Goal: Information Seeking & Learning: Compare options

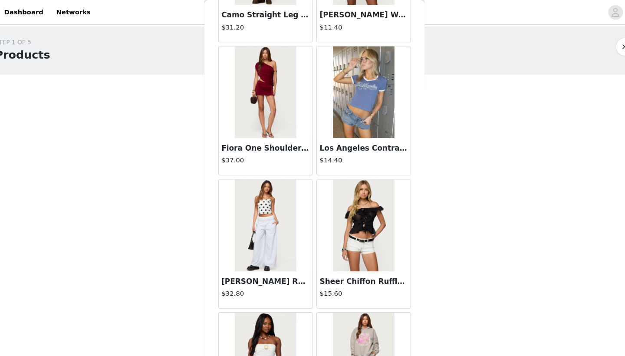
click at [389, 181] on div "Sheer Chiffon Ruffled Off Shoulder Top $15.60" at bounding box center [359, 231] width 93 height 126
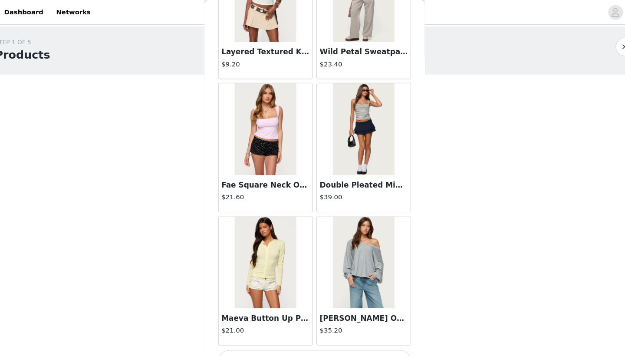
click at [404, 150] on div "STEP 1 OF 5 Products Choose as many products as you'd like, up to $200.00. 0 Se…" at bounding box center [312, 102] width 625 height 154
click at [394, 152] on div "Back [PERSON_NAME] Asymmetric Crochet Top $13.20 Polka Dot Cupped Chiffon Mini …" at bounding box center [312, 178] width 208 height 356
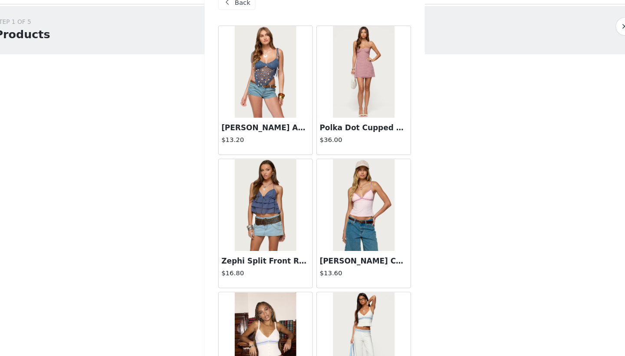
click at [395, 103] on div "Back [PERSON_NAME] Asymmetric Crochet Top $13.20 Polka Dot Cupped Chiffon Mini …" at bounding box center [312, 178] width 208 height 356
click at [397, 58] on div "Back [PERSON_NAME] Asymmetric Crochet Top $13.20 Polka Dot Cupped Chiffon Mini …" at bounding box center [312, 178] width 208 height 356
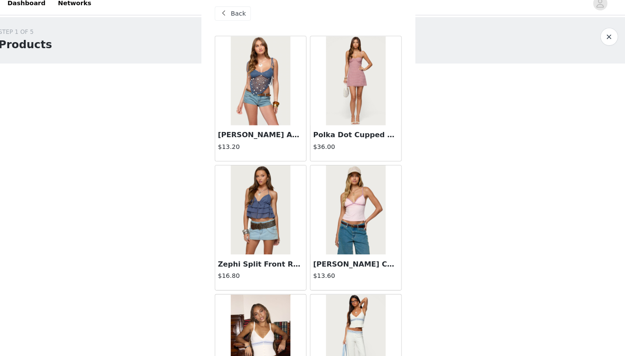
click at [251, 107] on img at bounding box center [266, 87] width 58 height 87
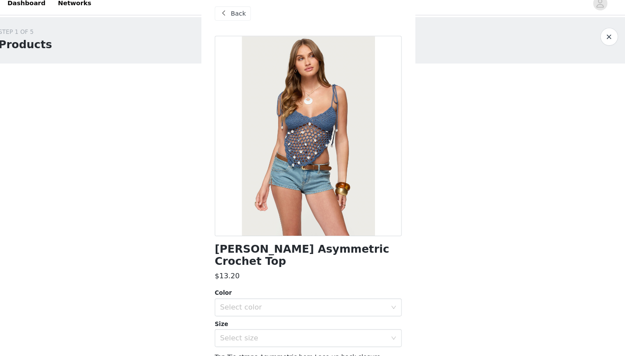
click at [237, 17] on span "Back" at bounding box center [244, 21] width 15 height 9
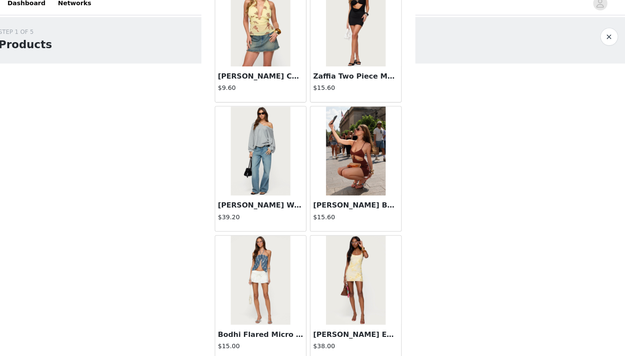
scroll to position [856, 0]
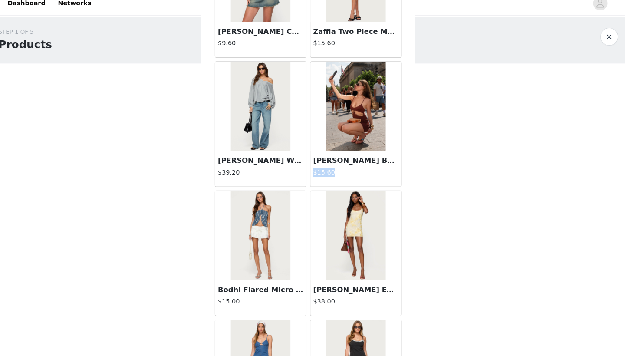
click at [395, 168] on div "Back [PERSON_NAME] Asymmetric Crochet Top $13.20 Polka Dot Cupped Chiffon Mini …" at bounding box center [312, 178] width 208 height 356
click at [349, 128] on img at bounding box center [359, 112] width 58 height 87
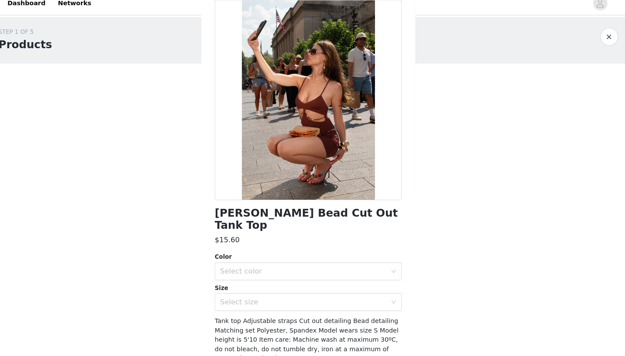
scroll to position [0, 0]
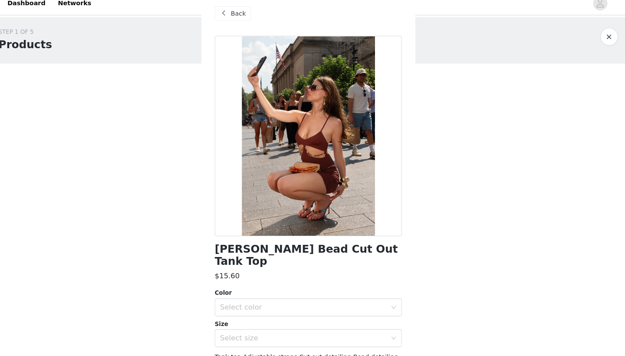
click at [225, 16] on span at bounding box center [230, 21] width 10 height 10
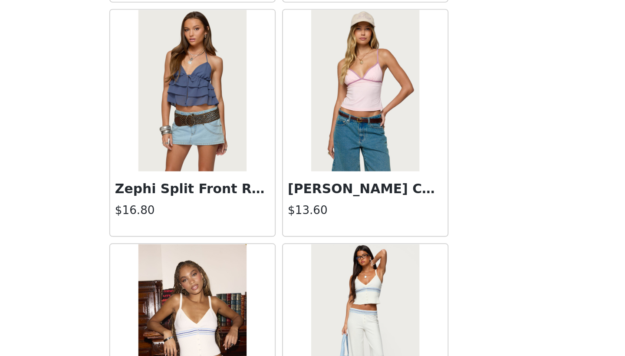
click at [247, 82] on div "Back [PERSON_NAME] Asymmetric Crochet Top $13.20 Polka Dot Cupped Chiffon Mini …" at bounding box center [312, 178] width 208 height 356
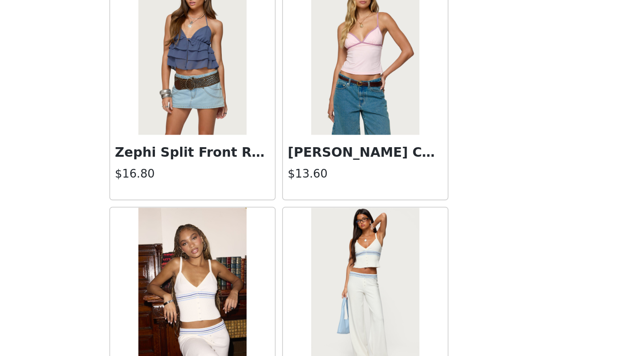
click at [247, 82] on div "Back [PERSON_NAME] Asymmetric Crochet Top $13.20 Polka Dot Cupped Chiffon Mini …" at bounding box center [312, 178] width 208 height 356
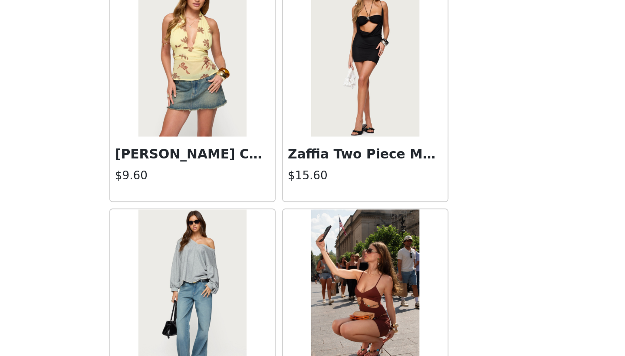
scroll to position [668, 0]
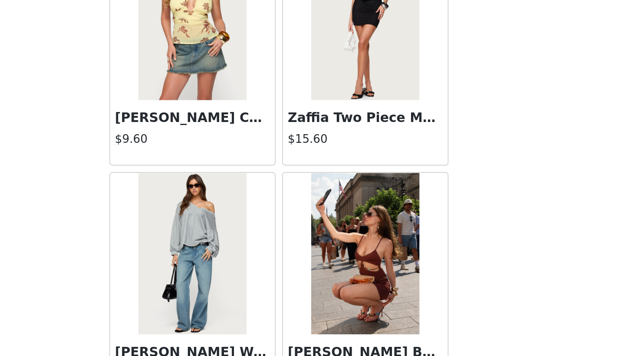
click at [313, 255] on div "[PERSON_NAME] Bead Cut Out Tank Top $15.60" at bounding box center [359, 318] width 93 height 126
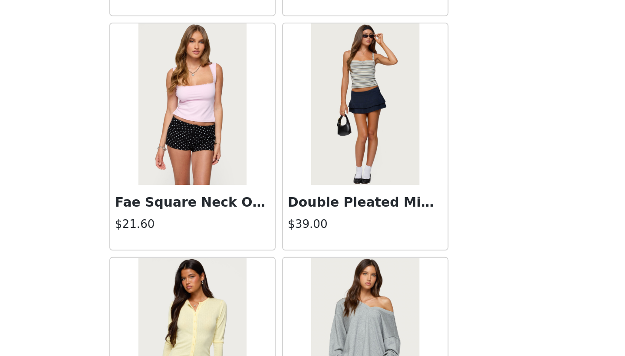
scroll to position [3490, 0]
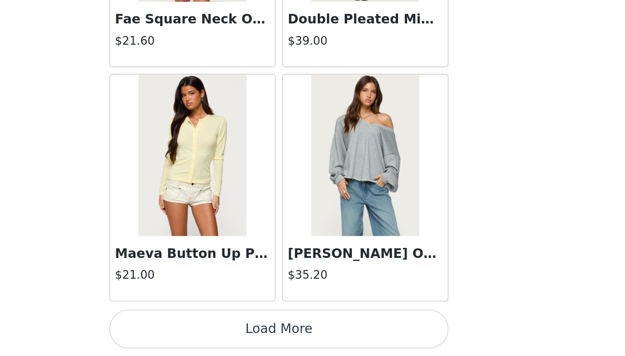
click at [221, 331] on button "Load More" at bounding box center [312, 341] width 182 height 21
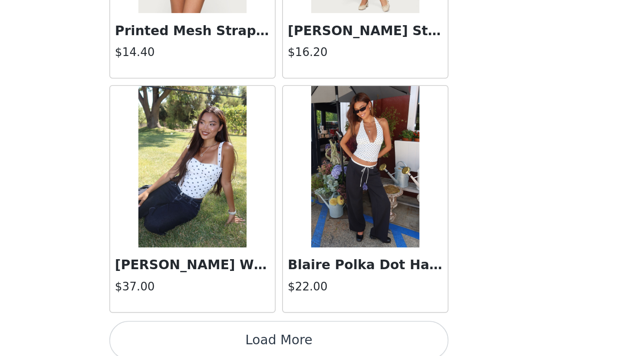
scroll to position [4749, 0]
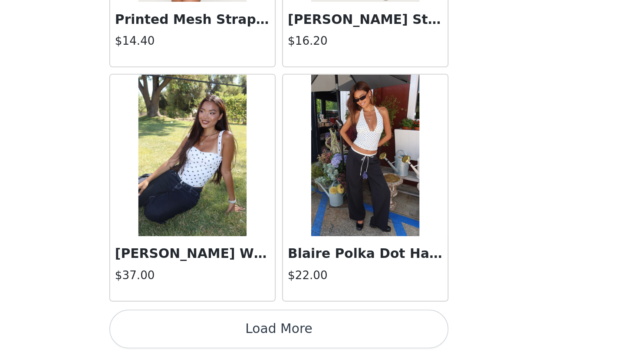
click at [221, 331] on button "Load More" at bounding box center [312, 341] width 182 height 21
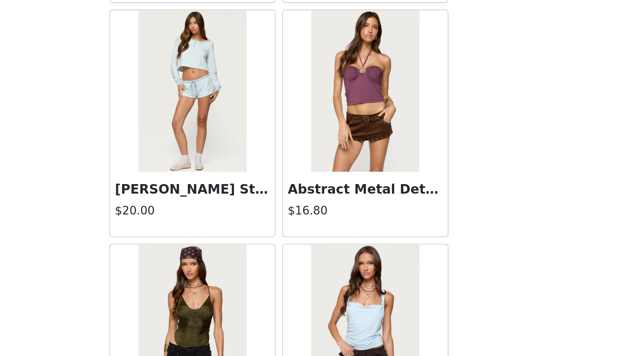
scroll to position [0, 0]
click at [248, 102] on div "Back [PERSON_NAME] Asymmetric Crochet Top $13.20 Polka Dot Cupped Chiffon Mini …" at bounding box center [312, 178] width 208 height 356
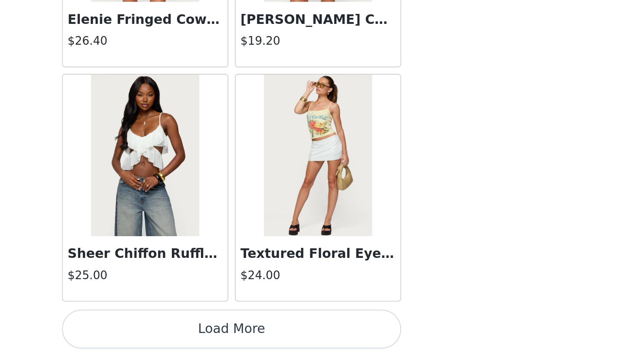
scroll to position [6008, 0]
click at [221, 331] on button "Load More" at bounding box center [312, 341] width 182 height 21
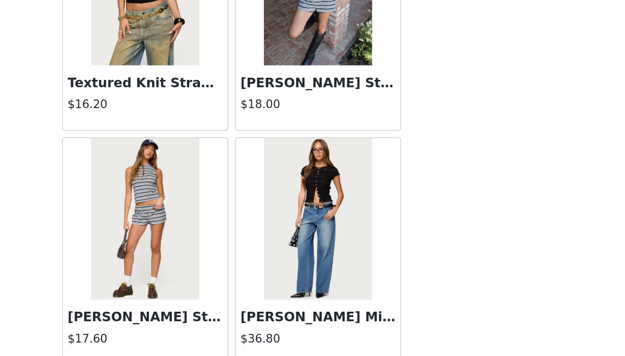
scroll to position [6214, 0]
